Goal: Check status: Check status

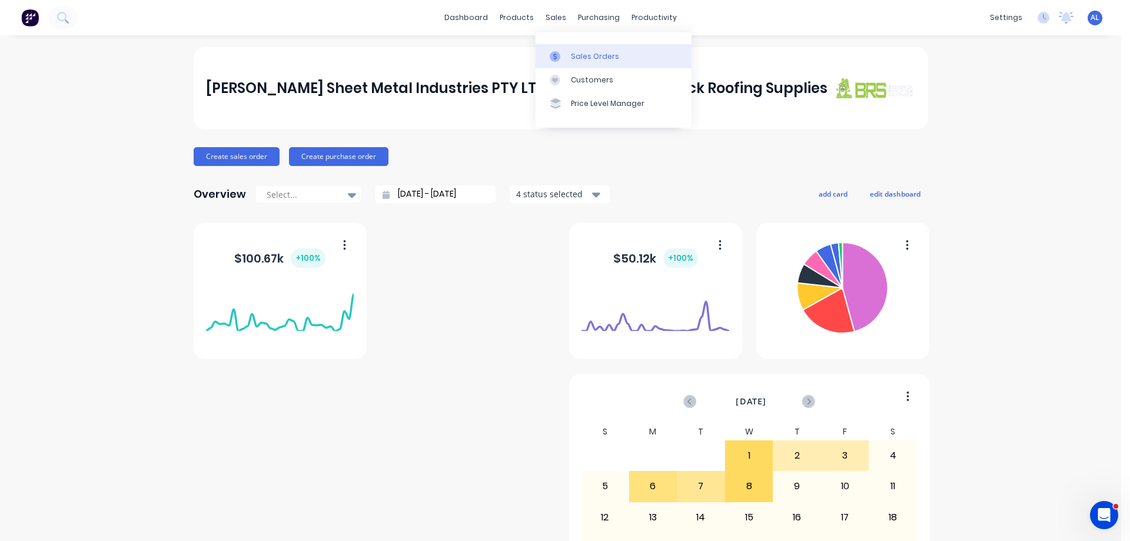
click at [613, 61] on div "Sales Orders" at bounding box center [595, 56] width 48 height 11
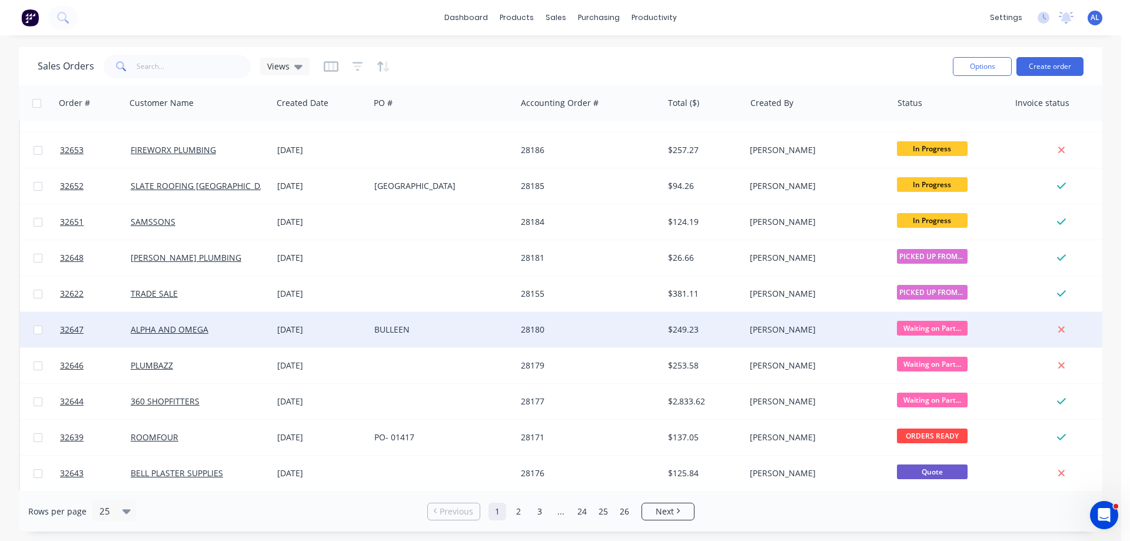
scroll to position [412, 0]
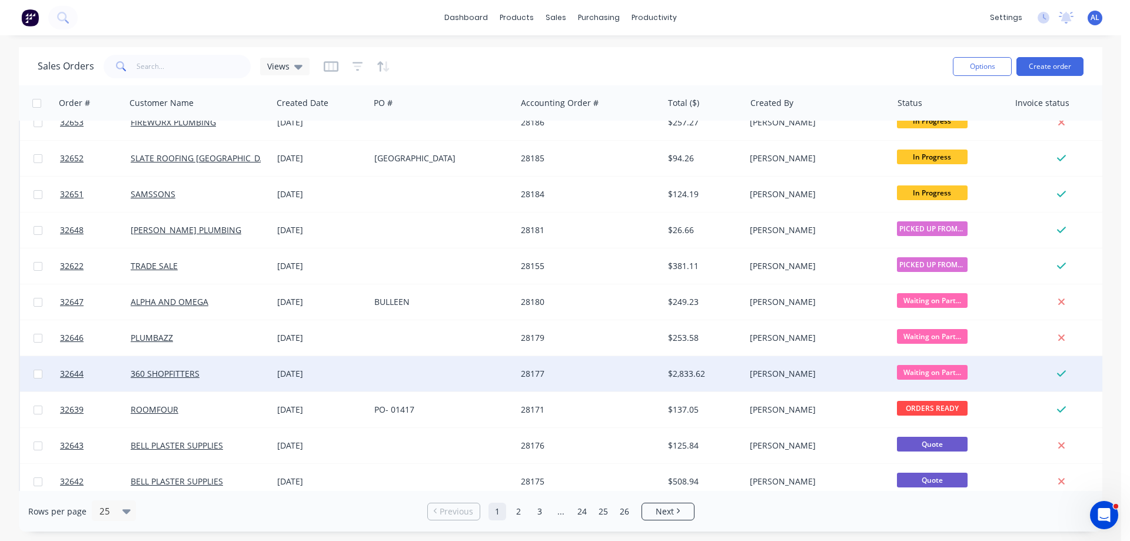
click at [589, 372] on div "28177" at bounding box center [586, 374] width 131 height 12
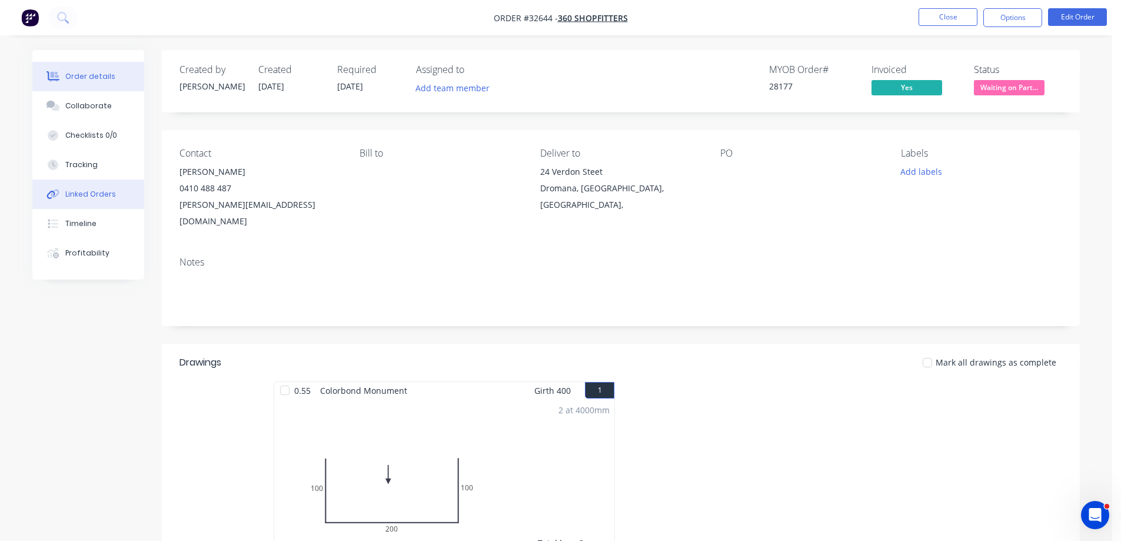
click at [92, 197] on div "Linked Orders" at bounding box center [90, 194] width 51 height 11
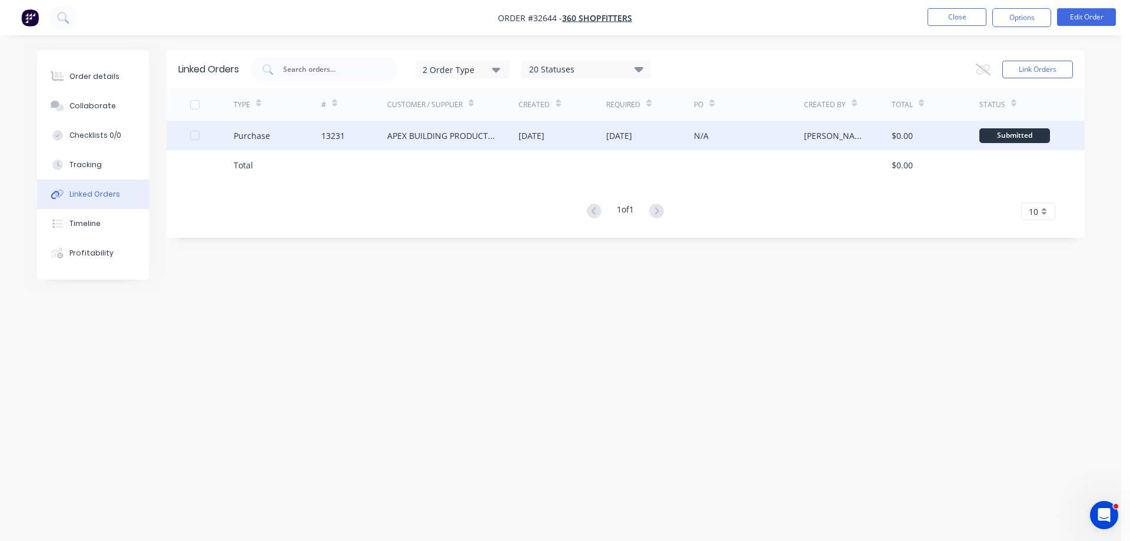
click at [311, 140] on div "Purchase" at bounding box center [278, 135] width 88 height 29
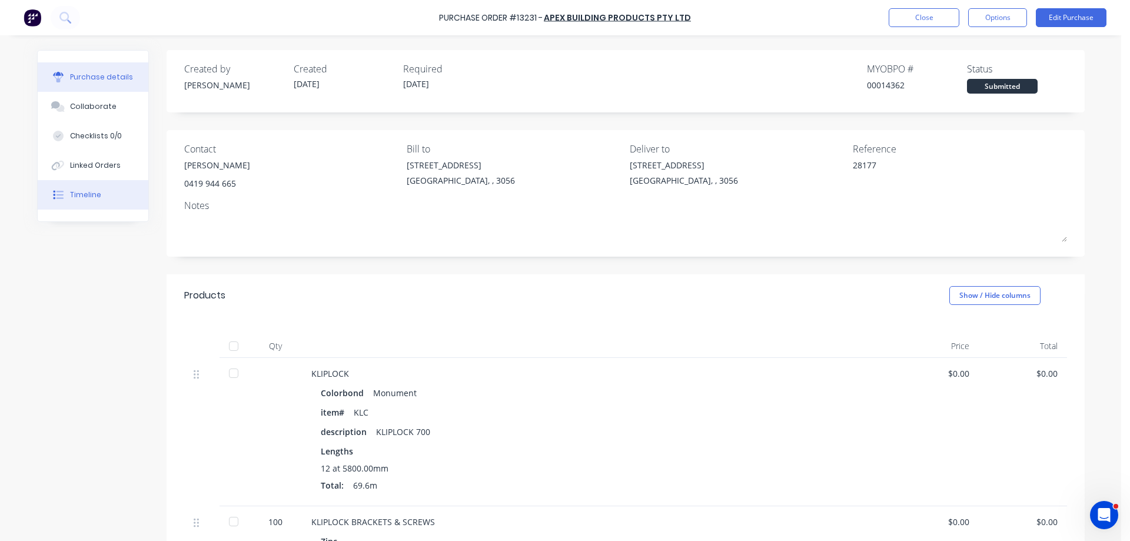
click at [93, 188] on button "Timeline" at bounding box center [93, 194] width 111 height 29
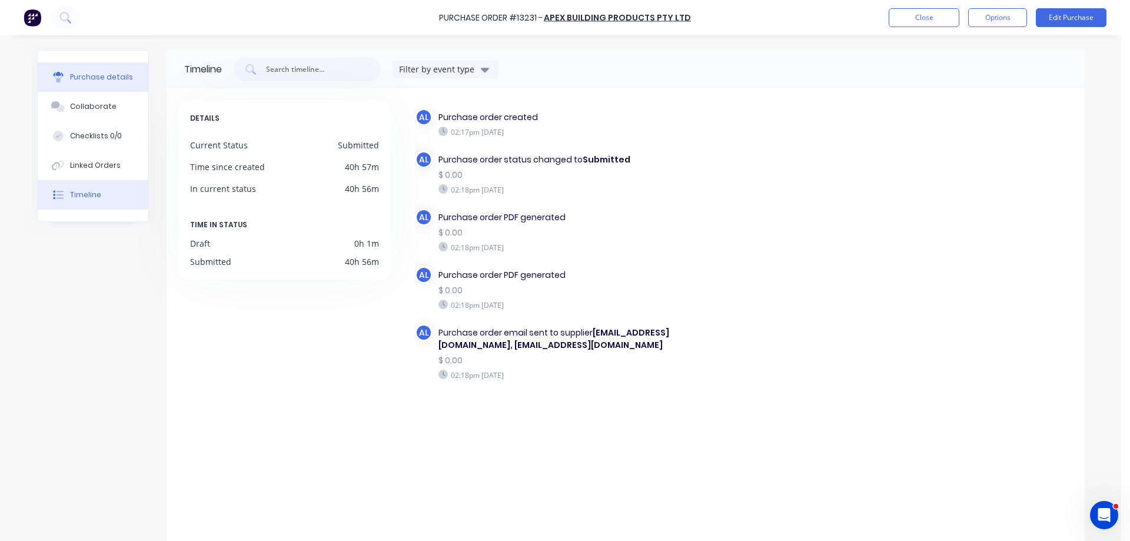
click at [84, 75] on div "Purchase details" at bounding box center [101, 77] width 63 height 11
type textarea "x"
